Goal: Task Accomplishment & Management: Manage account settings

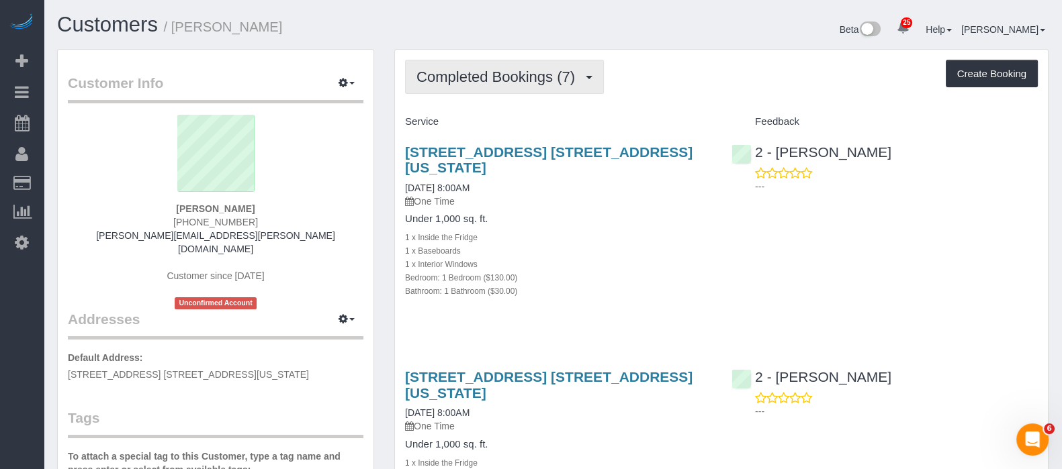
click at [581, 75] on span "Completed Bookings (7)" at bounding box center [498, 77] width 165 height 17
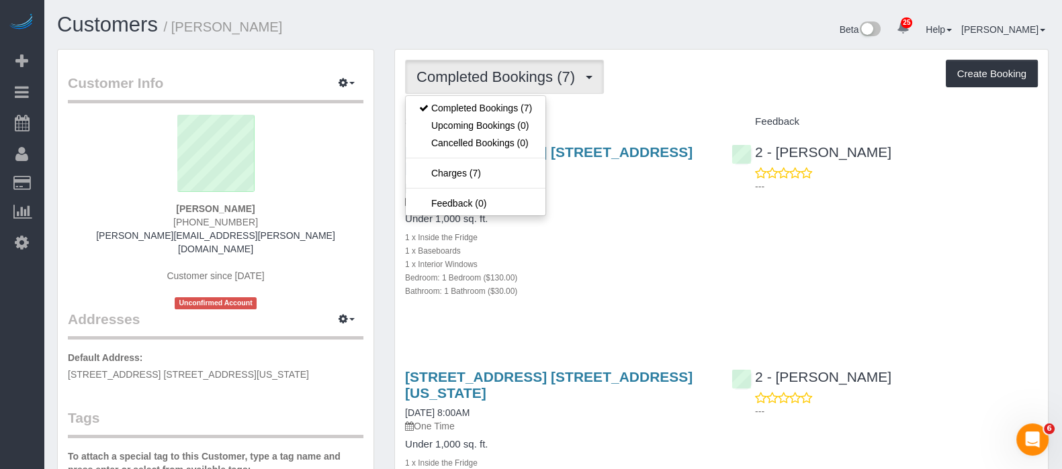
click at [667, 91] on div "Completed Bookings (7) Completed Bookings (7) Upcoming Bookings (0) Cancelled B…" at bounding box center [721, 77] width 633 height 34
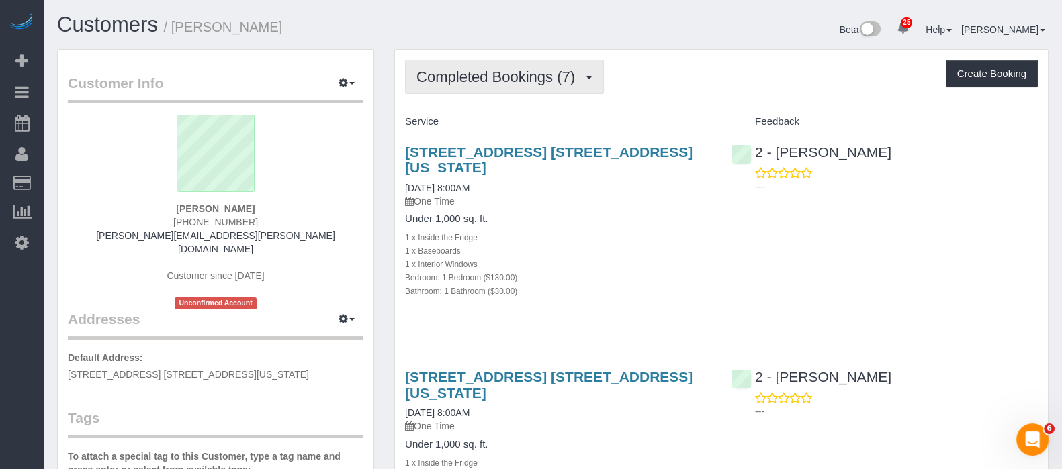
click at [575, 74] on span "Completed Bookings (7)" at bounding box center [498, 77] width 165 height 17
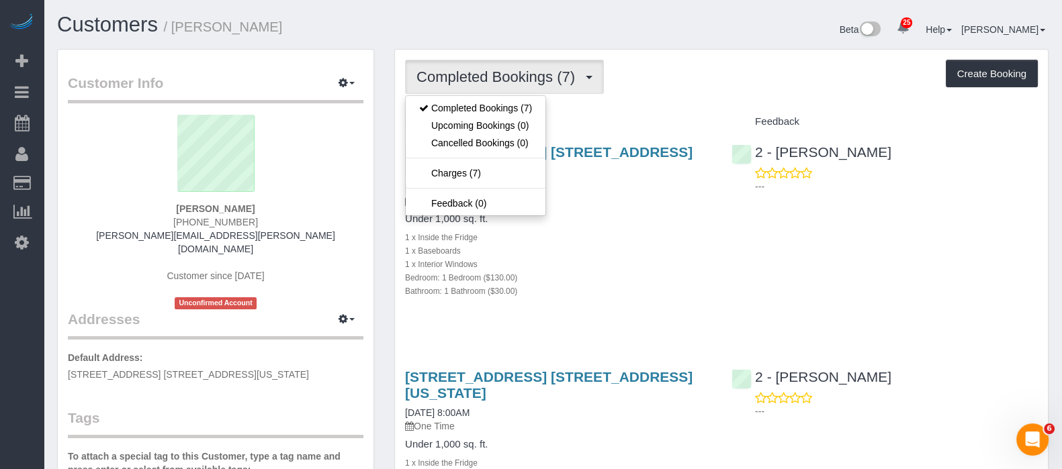
click at [649, 74] on div "Completed Bookings (7) Completed Bookings (7) Upcoming Bookings (0) Cancelled B…" at bounding box center [721, 77] width 633 height 34
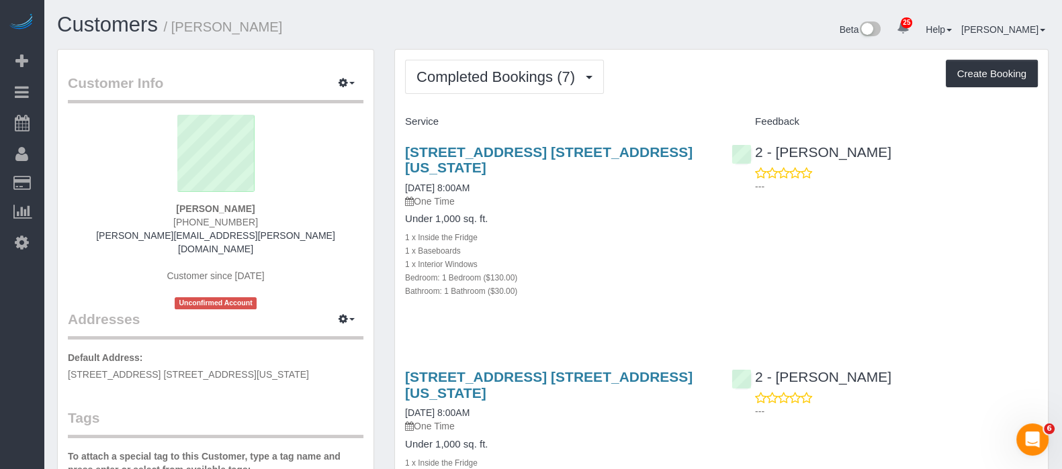
drag, startPoint x: 525, startPoint y: 150, endPoint x: 911, endPoint y: 223, distance: 392.9
click at [911, 223] on div "45 West 60th Street, Apt. 31f, New York, NY 10023 09/12/2025 8:00AM One Time Un…" at bounding box center [721, 228] width 653 height 191
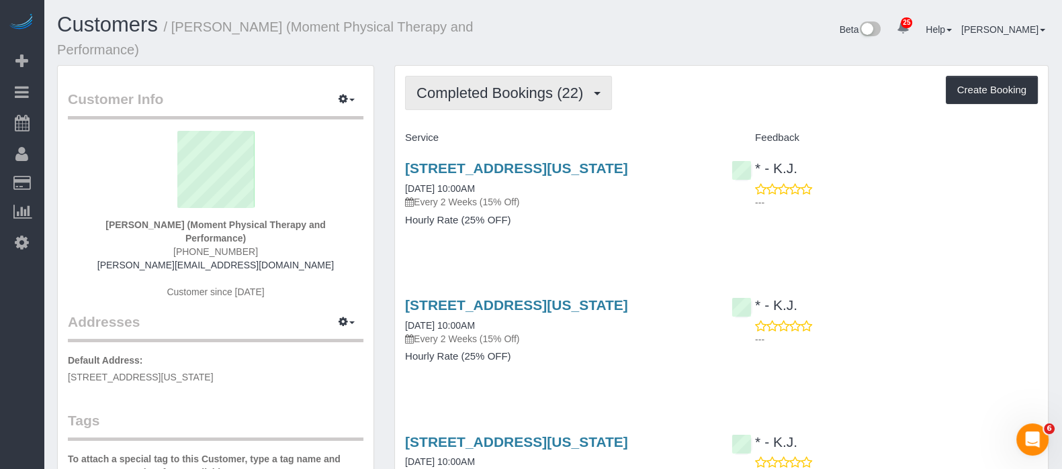
click at [533, 93] on span "Completed Bookings (22)" at bounding box center [502, 93] width 173 height 17
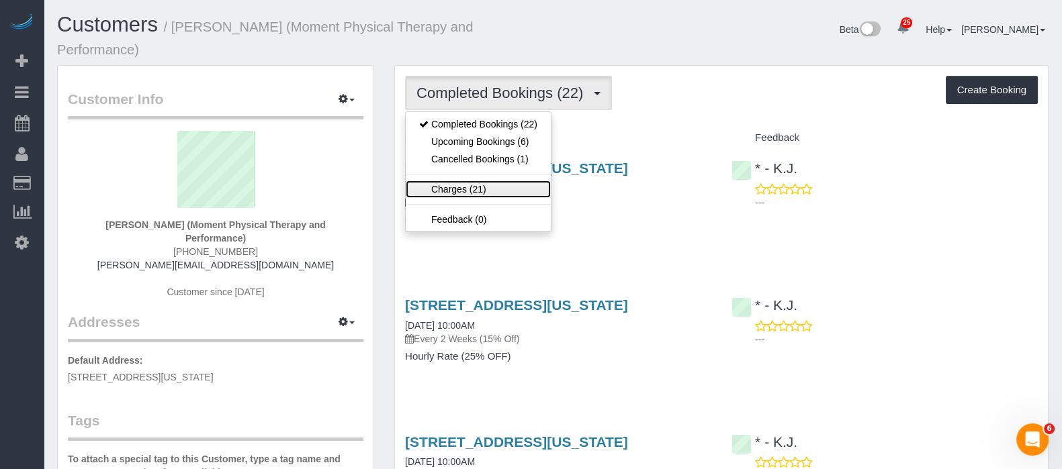
click at [498, 184] on link "Charges (21)" at bounding box center [478, 189] width 145 height 17
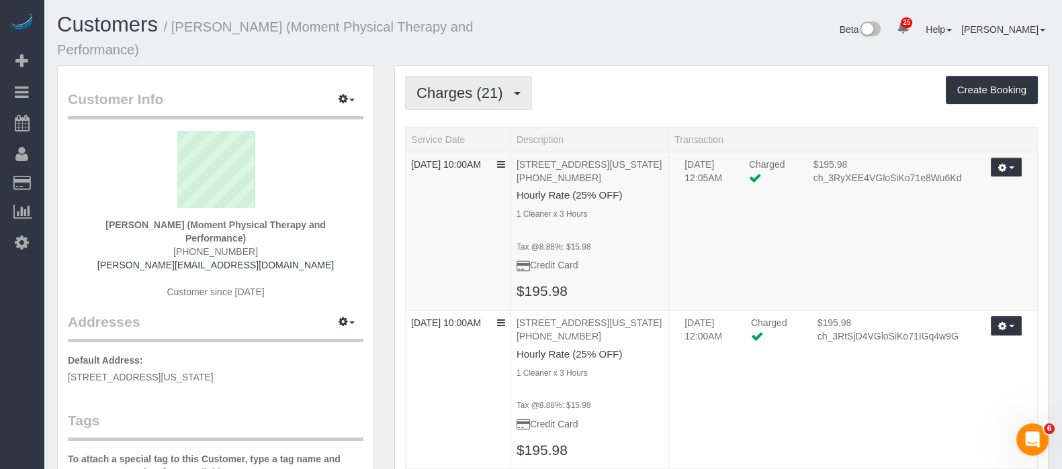
click at [459, 82] on button "Charges (21)" at bounding box center [468, 93] width 127 height 34
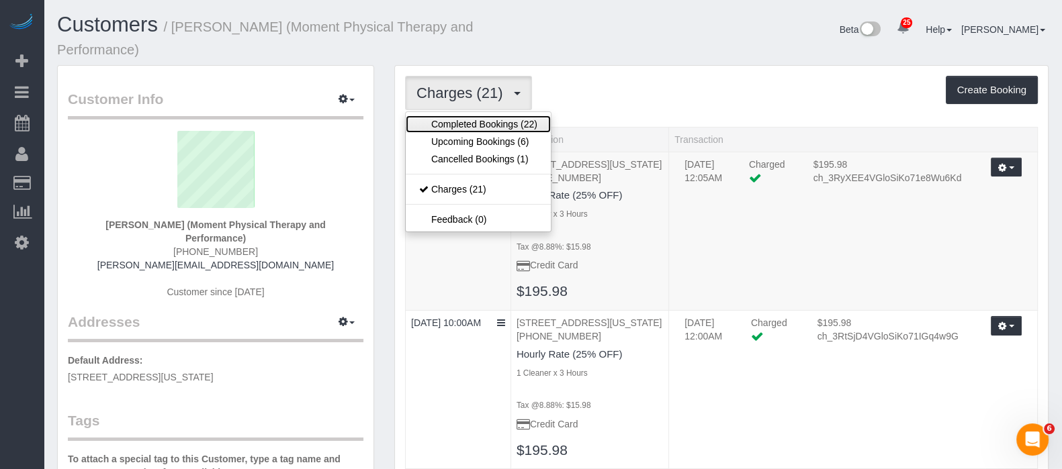
click at [458, 125] on link "Completed Bookings (22)" at bounding box center [478, 124] width 145 height 17
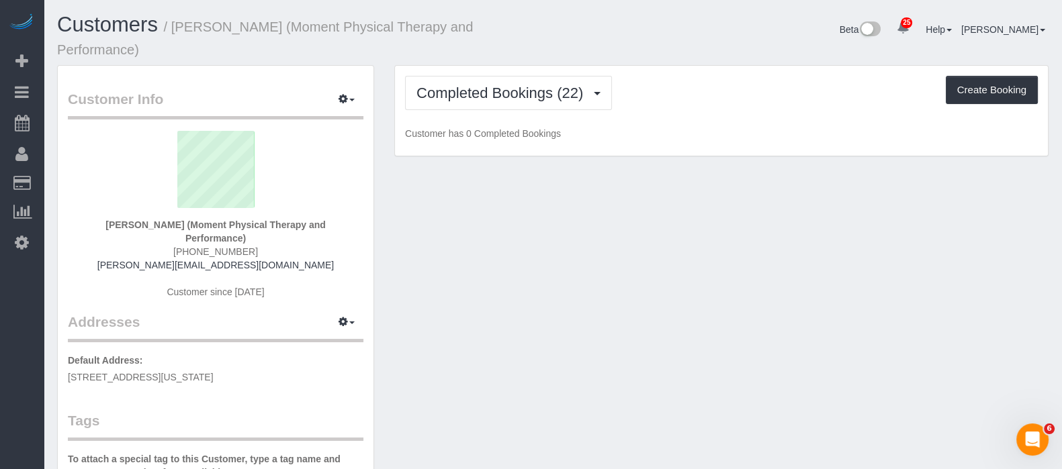
click at [820, 71] on div "Completed Bookings (22) Completed Bookings (22) Upcoming Bookings (6) Cancelled…" at bounding box center [721, 111] width 653 height 91
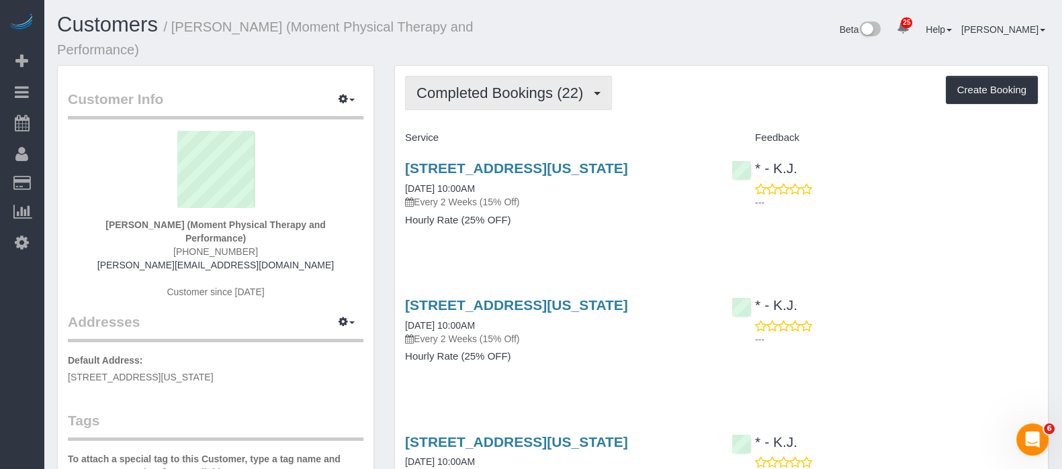
click at [449, 99] on span "Completed Bookings (22)" at bounding box center [502, 93] width 173 height 17
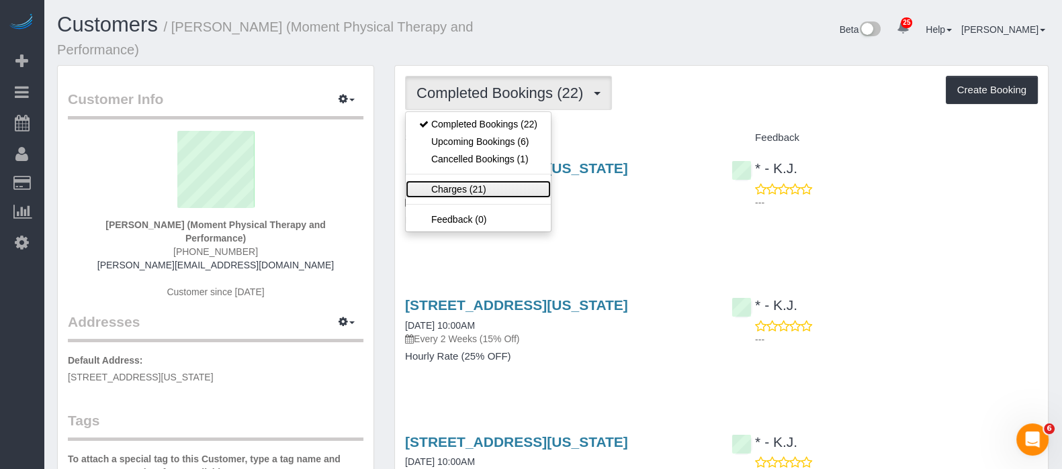
click at [459, 187] on link "Charges (21)" at bounding box center [478, 189] width 145 height 17
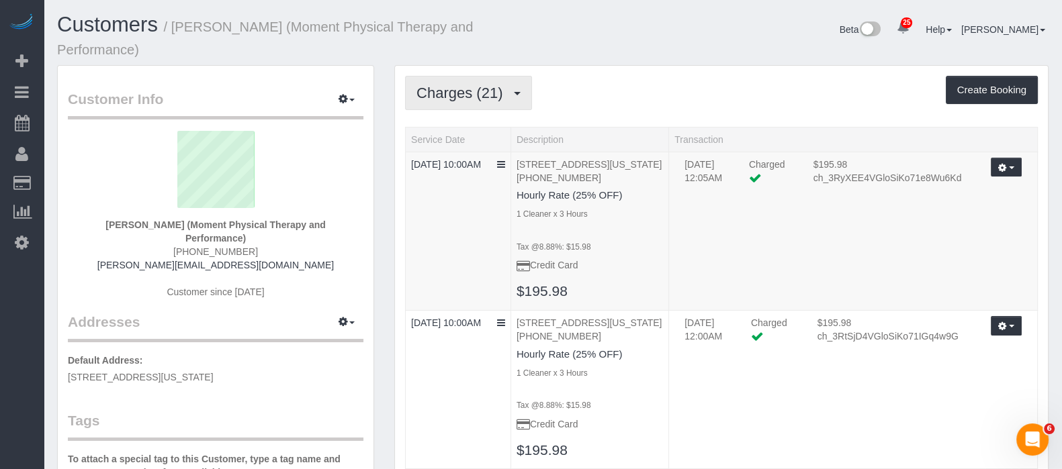
click at [478, 93] on span "Charges (21)" at bounding box center [462, 93] width 93 height 17
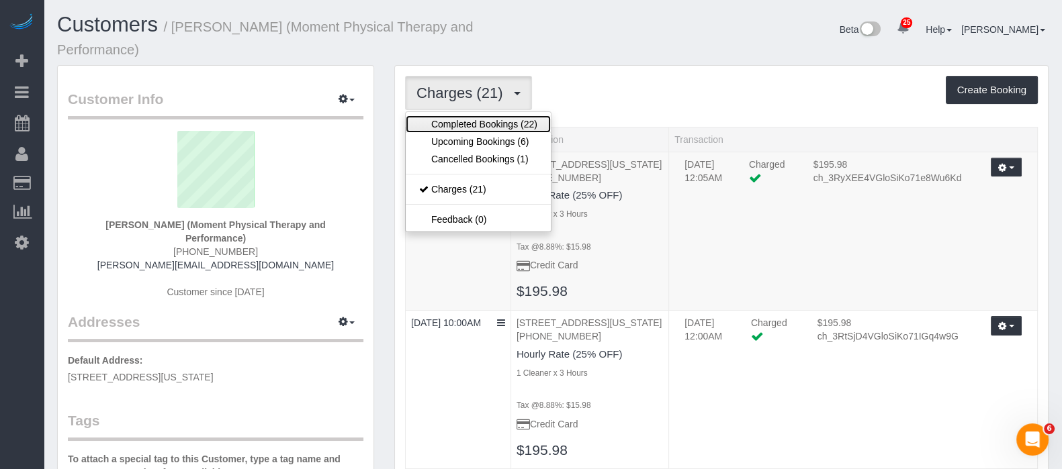
click at [469, 124] on link "Completed Bookings (22)" at bounding box center [478, 124] width 145 height 17
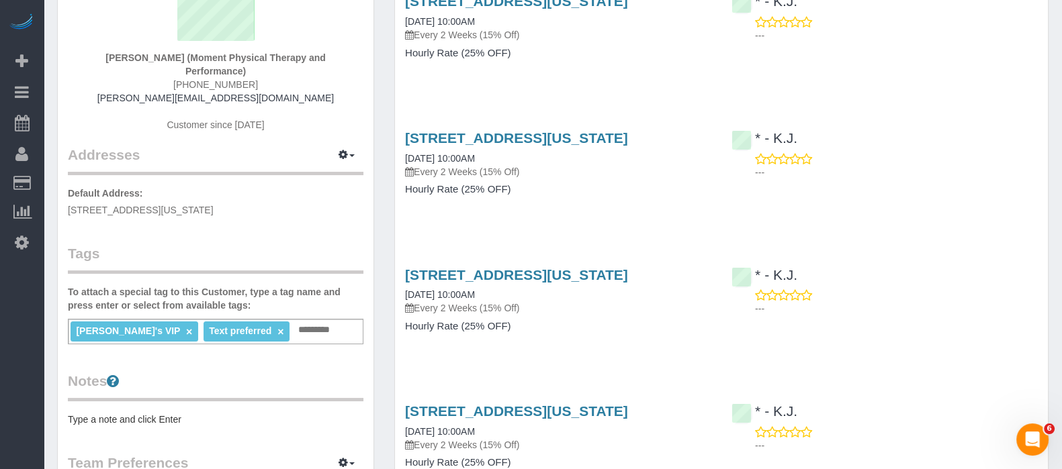
scroll to position [83, 0]
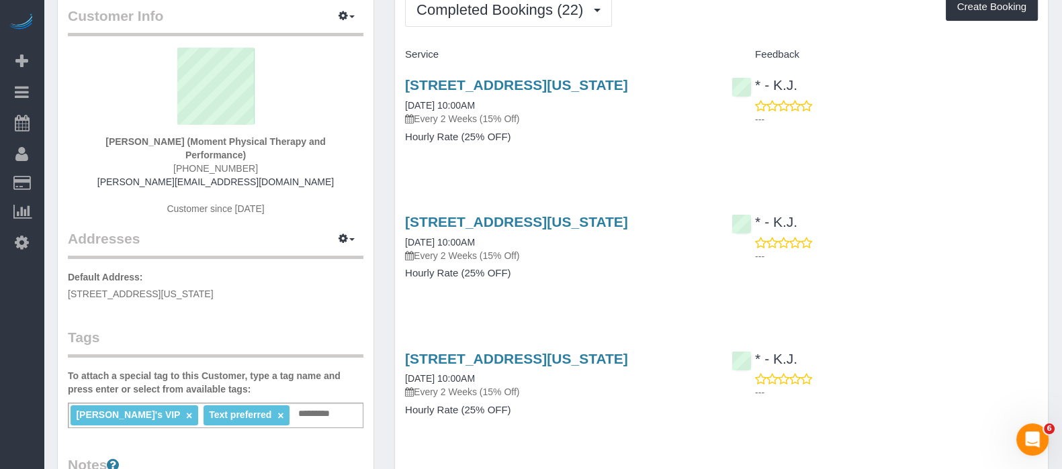
click at [632, 169] on div "2 West 45th Street, Suite 201, New York, NY 10038 09/20/2025 10:00AM Every 2 We…" at bounding box center [558, 117] width 326 height 103
drag, startPoint x: 298, startPoint y: 209, endPoint x: 272, endPoint y: 200, distance: 27.0
click at [296, 210] on div "Andy Fata-Chan (Moment Physical Therapy and Performance) (646) 725-9040 andy@mo…" at bounding box center [216, 138] width 296 height 181
drag, startPoint x: 85, startPoint y: 138, endPoint x: 124, endPoint y: 136, distance: 39.7
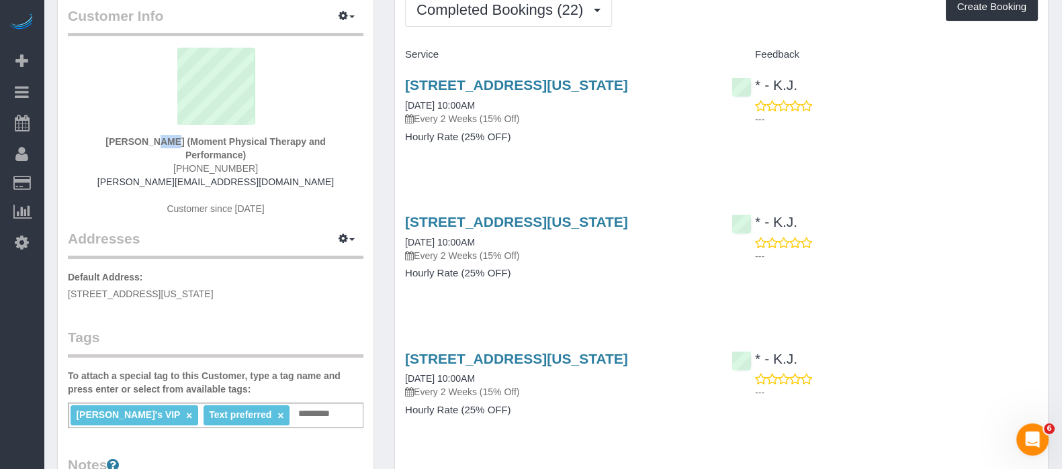
click at [130, 136] on div "Andy Fata-Chan (Moment Physical Therapy and Performance) (646) 725-9040 andy@mo…" at bounding box center [216, 138] width 296 height 181
click at [121, 136] on strong "Andy Fata-Chan (Moment Physical Therapy and Performance)" at bounding box center [215, 148] width 220 height 24
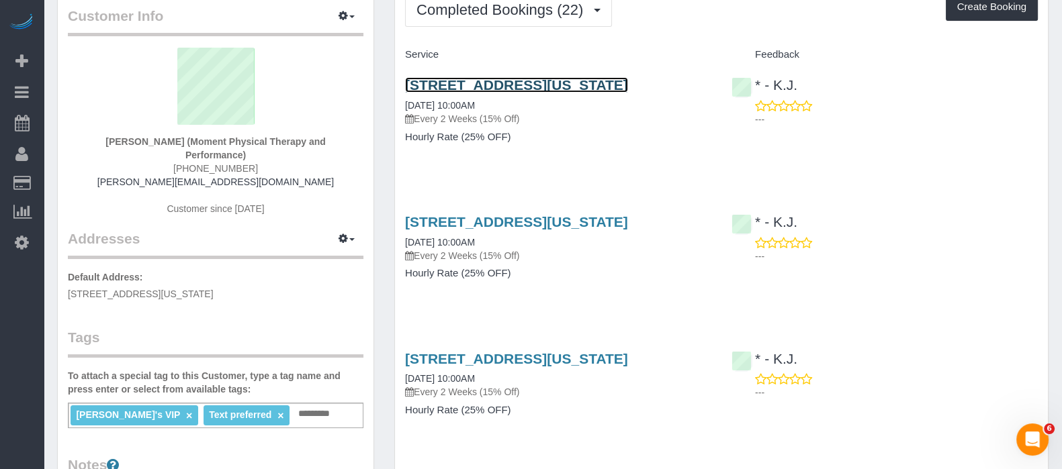
scroll to position [167, 0]
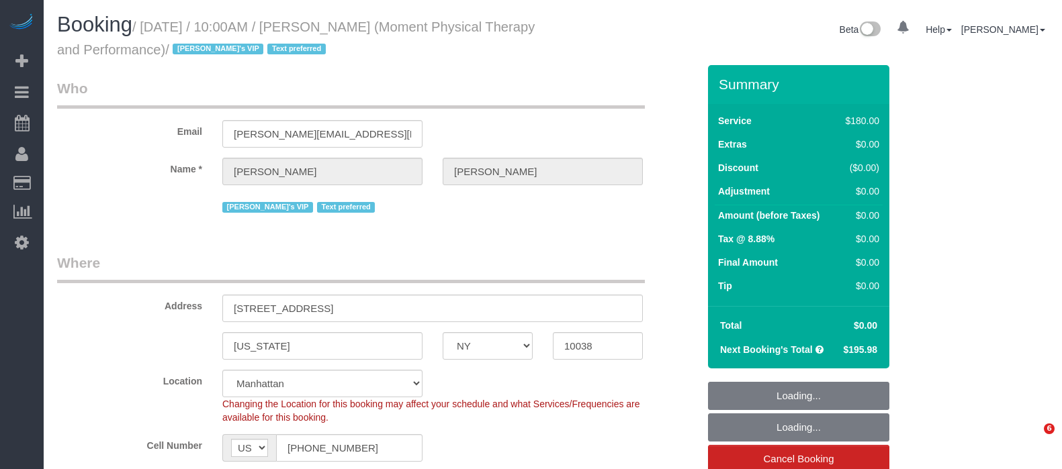
select select "NY"
select select "number:56"
select select "number:79"
select select "number:15"
select select "number:7"
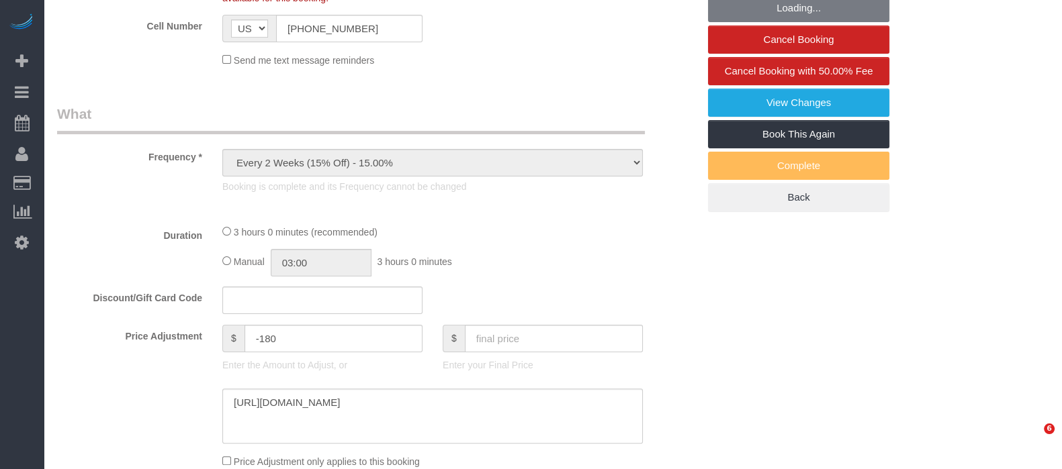
select select "string:stripe-pm_1QKSUH4VGloSiKo7sEzekfxu"
select select "180"
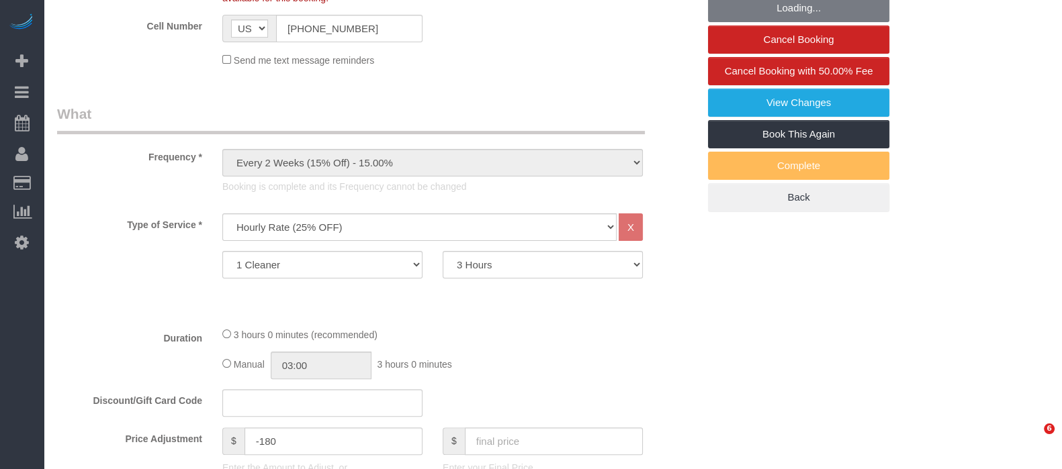
select select "object:1303"
select select "spot1"
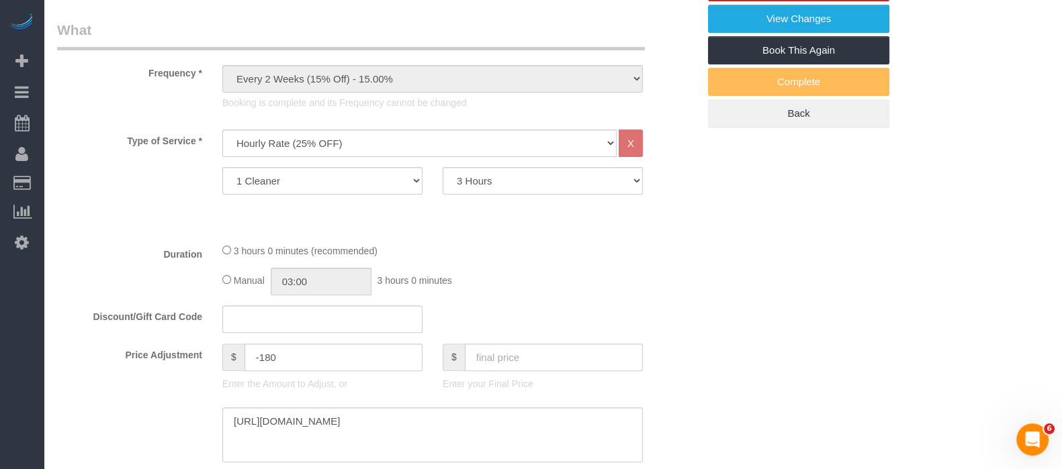
scroll to position [923, 0]
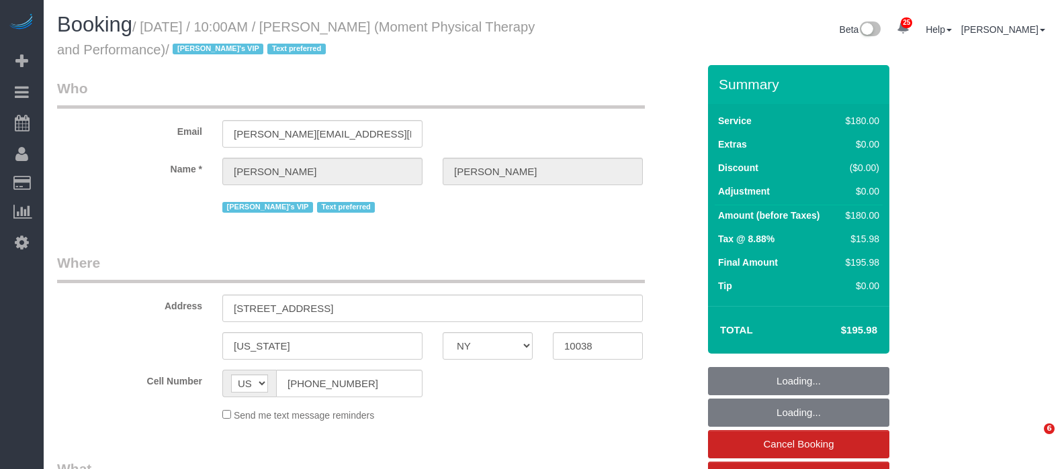
select select "NY"
select select "number:56"
select select "number:79"
select select "number:15"
select select "number:7"
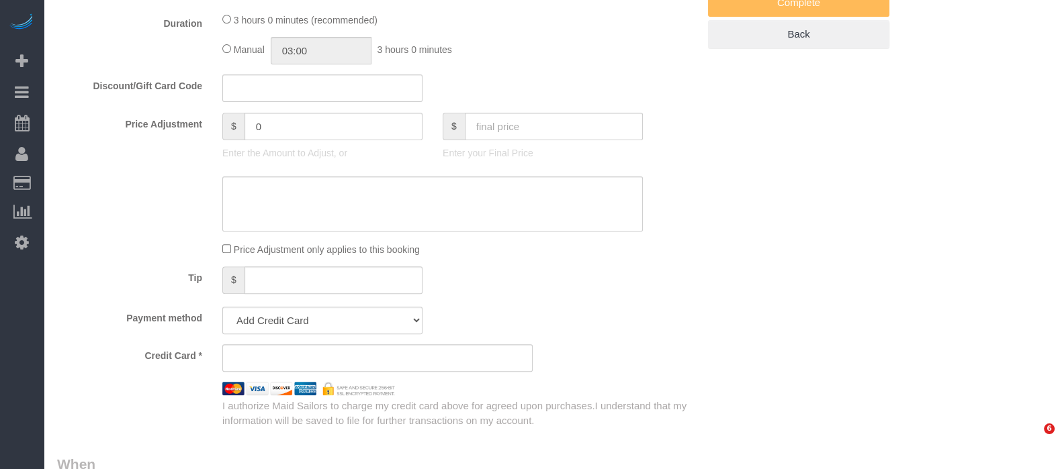
select select "string:stripe-pm_1QKSUH4VGloSiKo7sEzekfxu"
select select "180"
select select "spot1"
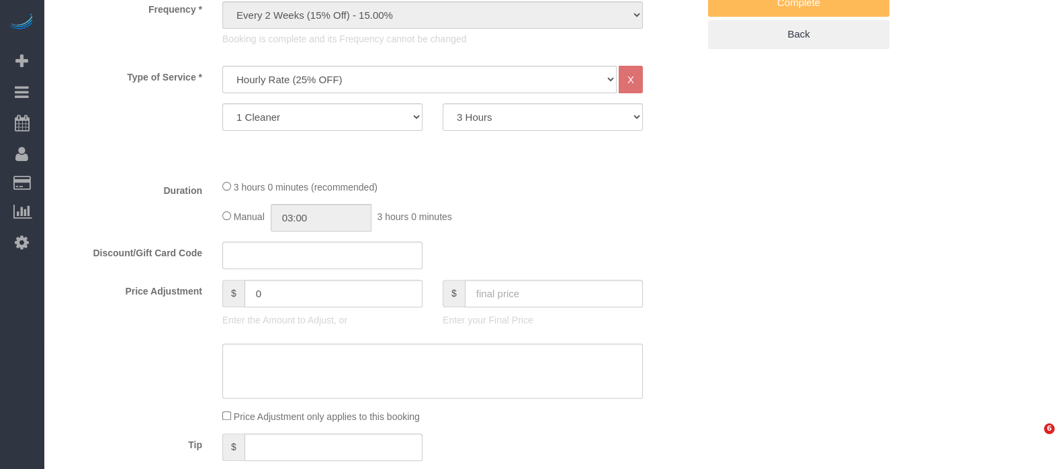
select select "object:1739"
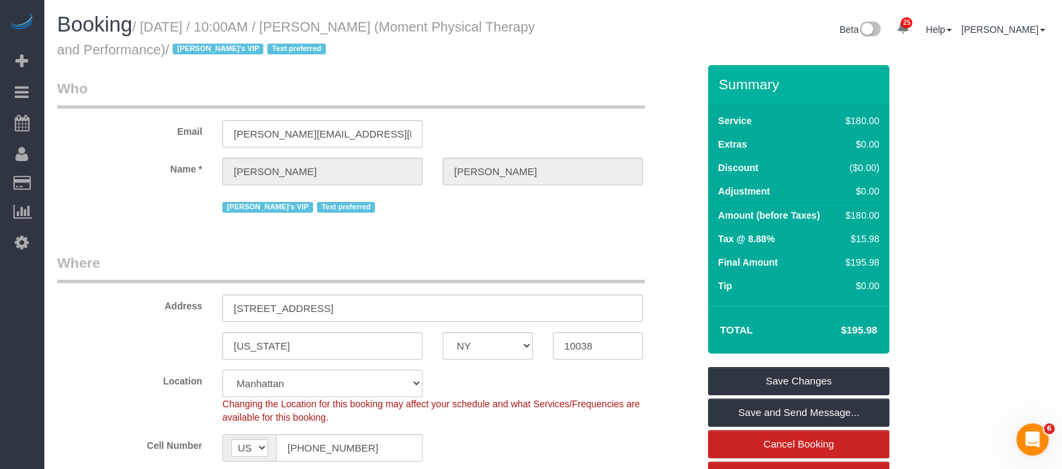
click at [534, 84] on legend "Who" at bounding box center [351, 94] width 588 height 30
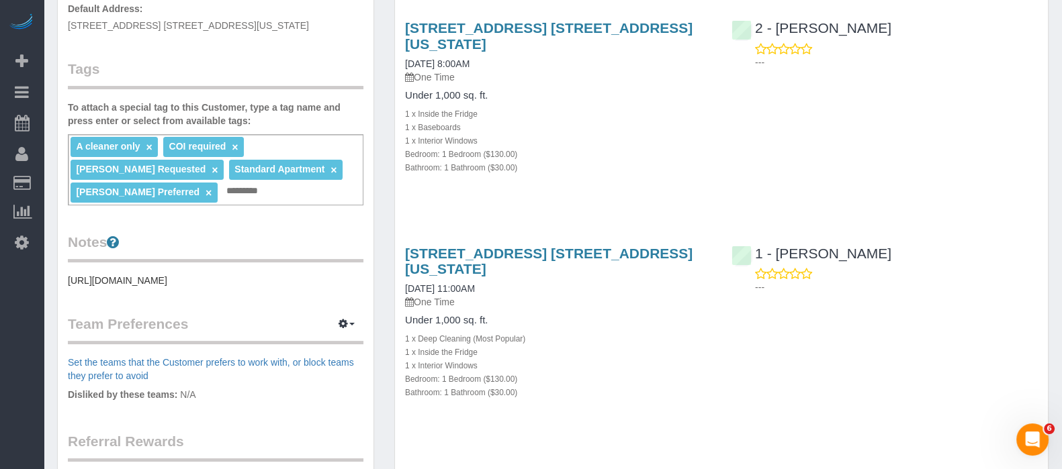
scroll to position [420, 0]
